Goal: Find specific page/section: Find specific page/section

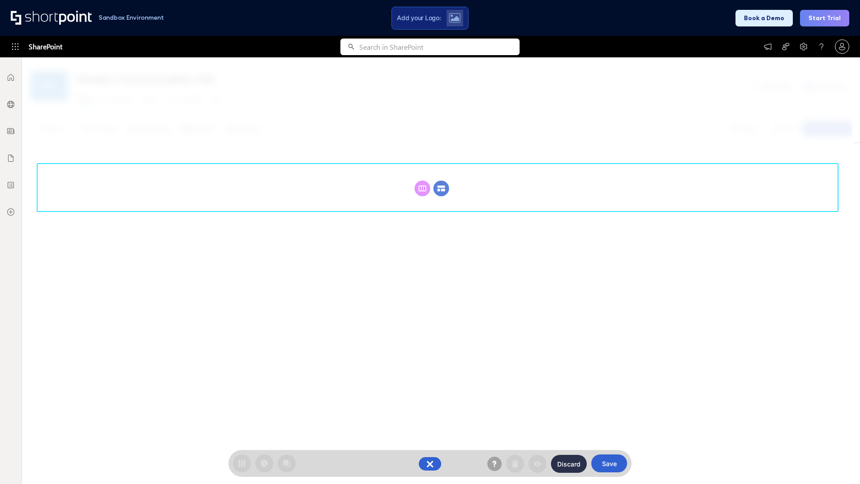
click at [441, 188] on circle at bounding box center [442, 189] width 16 height 16
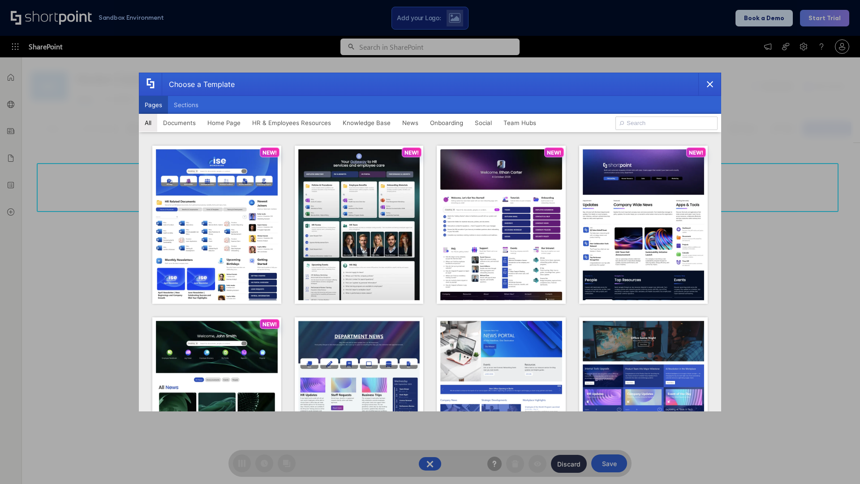
click at [153, 105] on button "Pages" at bounding box center [153, 105] width 29 height 18
type input "Knowledge Portal 3"
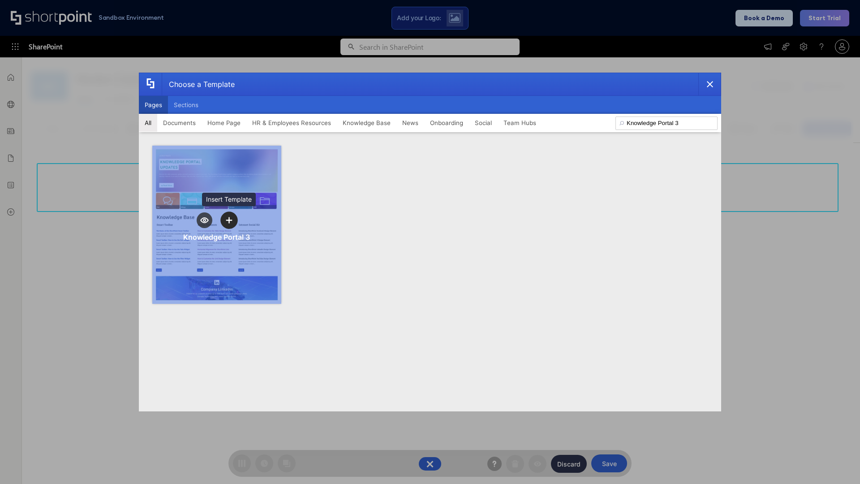
click at [229, 220] on icon "template selector" at bounding box center [229, 220] width 6 height 6
